Goal: Check status: Check status

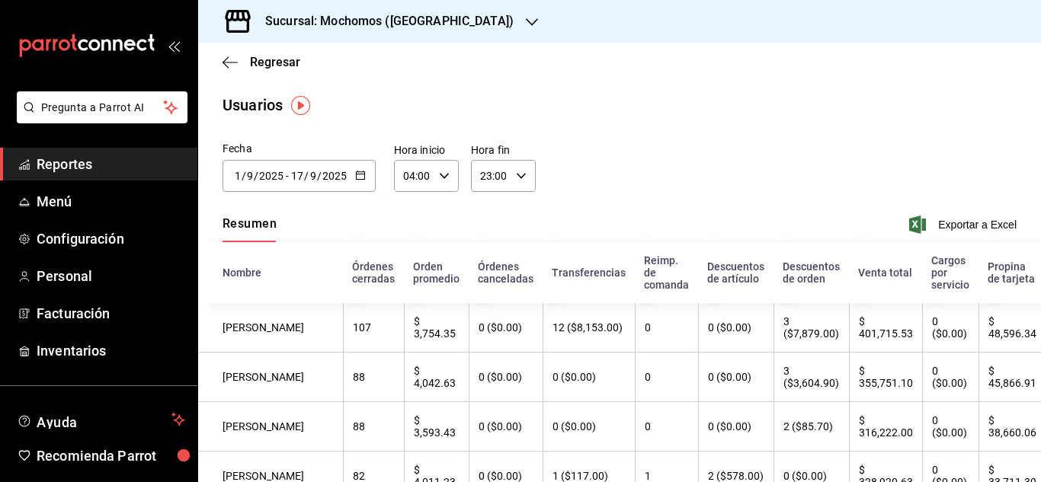
click at [94, 162] on span "Reportes" at bounding box center [111, 164] width 149 height 21
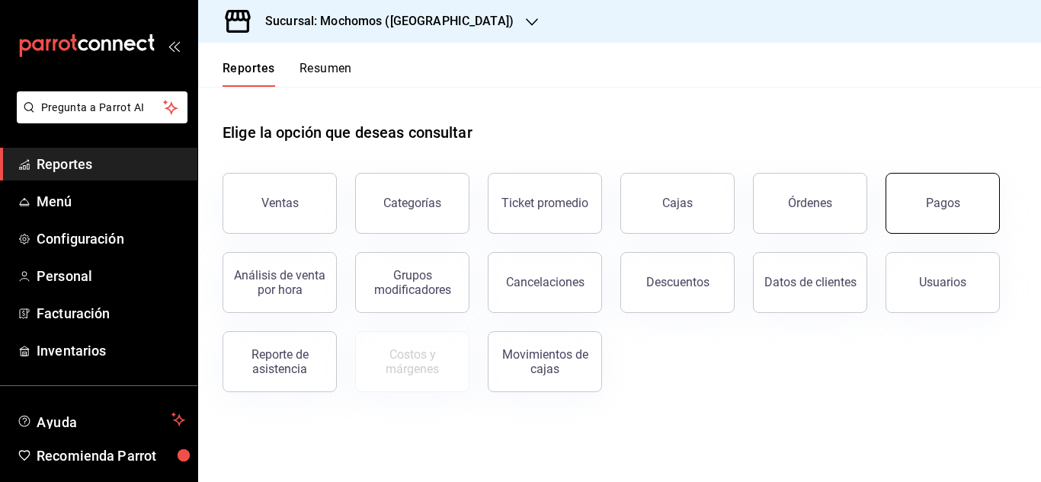
click at [933, 197] on div "Pagos" at bounding box center [943, 203] width 34 height 14
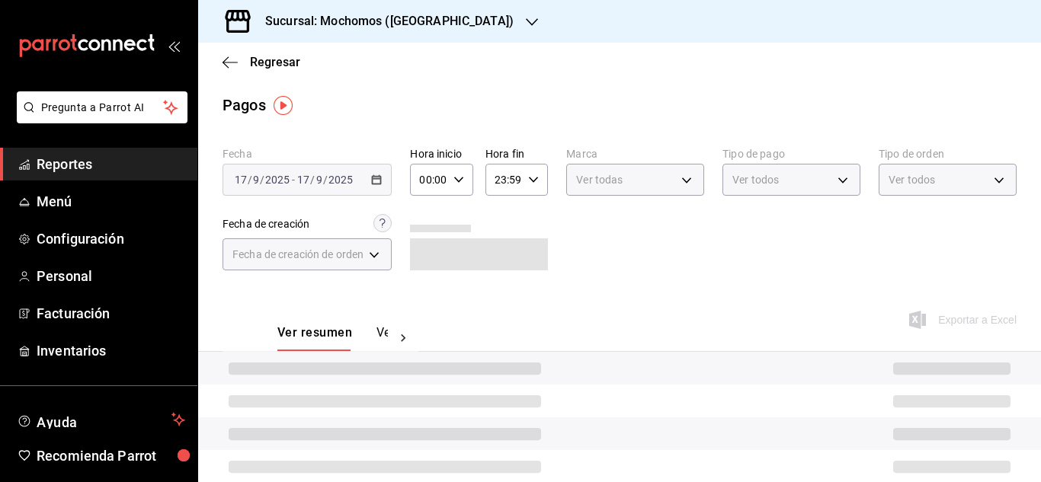
click at [461, 184] on icon "button" at bounding box center [458, 179] width 11 height 11
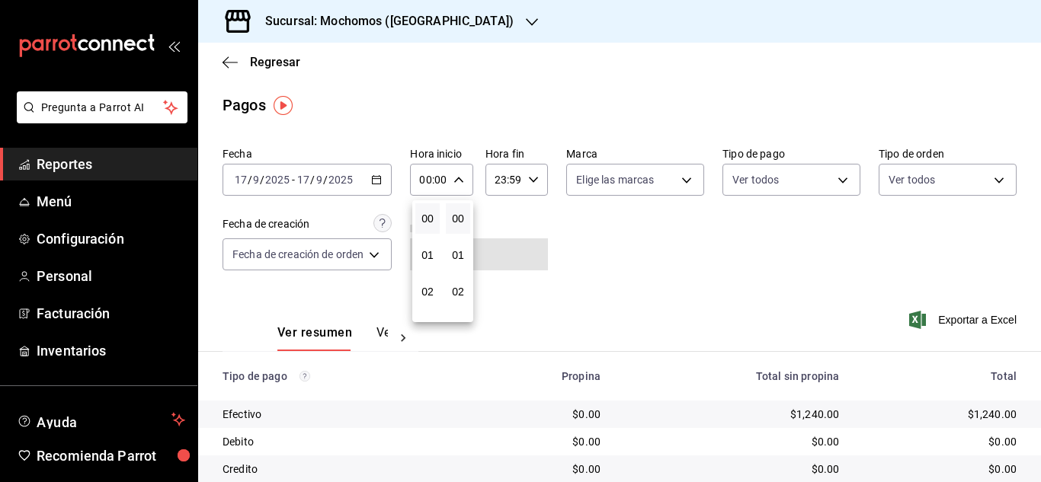
scroll to position [76, 0]
click at [430, 295] on button "04" at bounding box center [427, 289] width 24 height 30
type input "04:00"
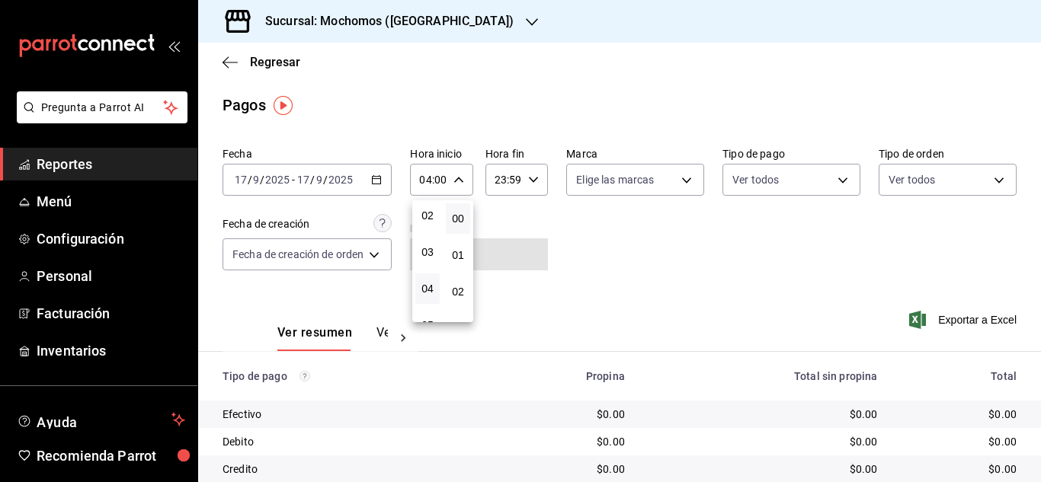
click at [712, 261] on div at bounding box center [520, 241] width 1041 height 482
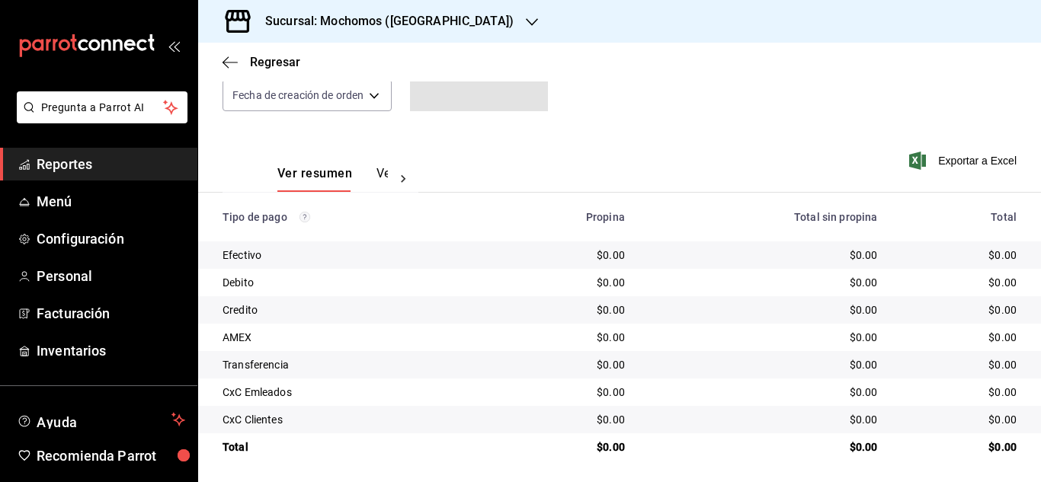
scroll to position [163, 0]
